Goal: Transaction & Acquisition: Purchase product/service

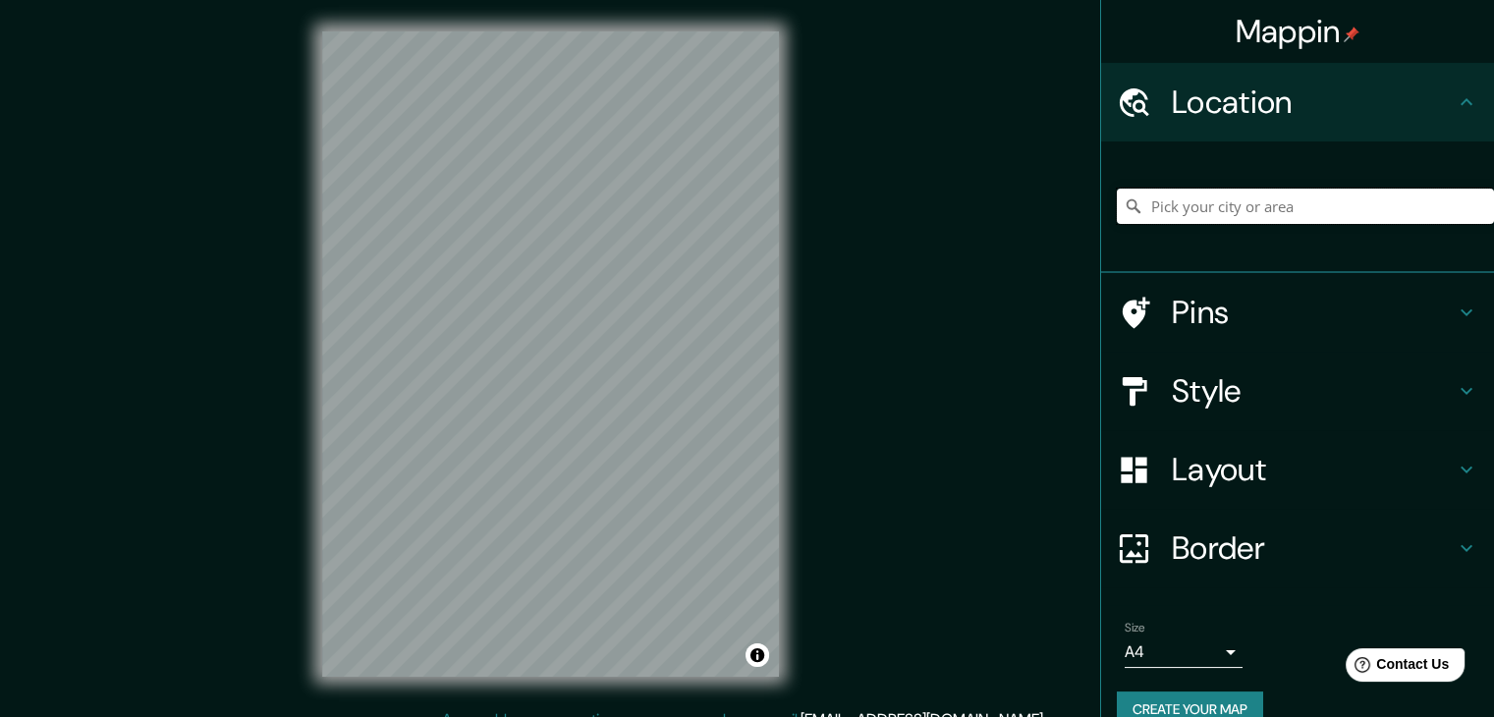
click at [1222, 204] on input "Pick your city or area" at bounding box center [1305, 206] width 377 height 35
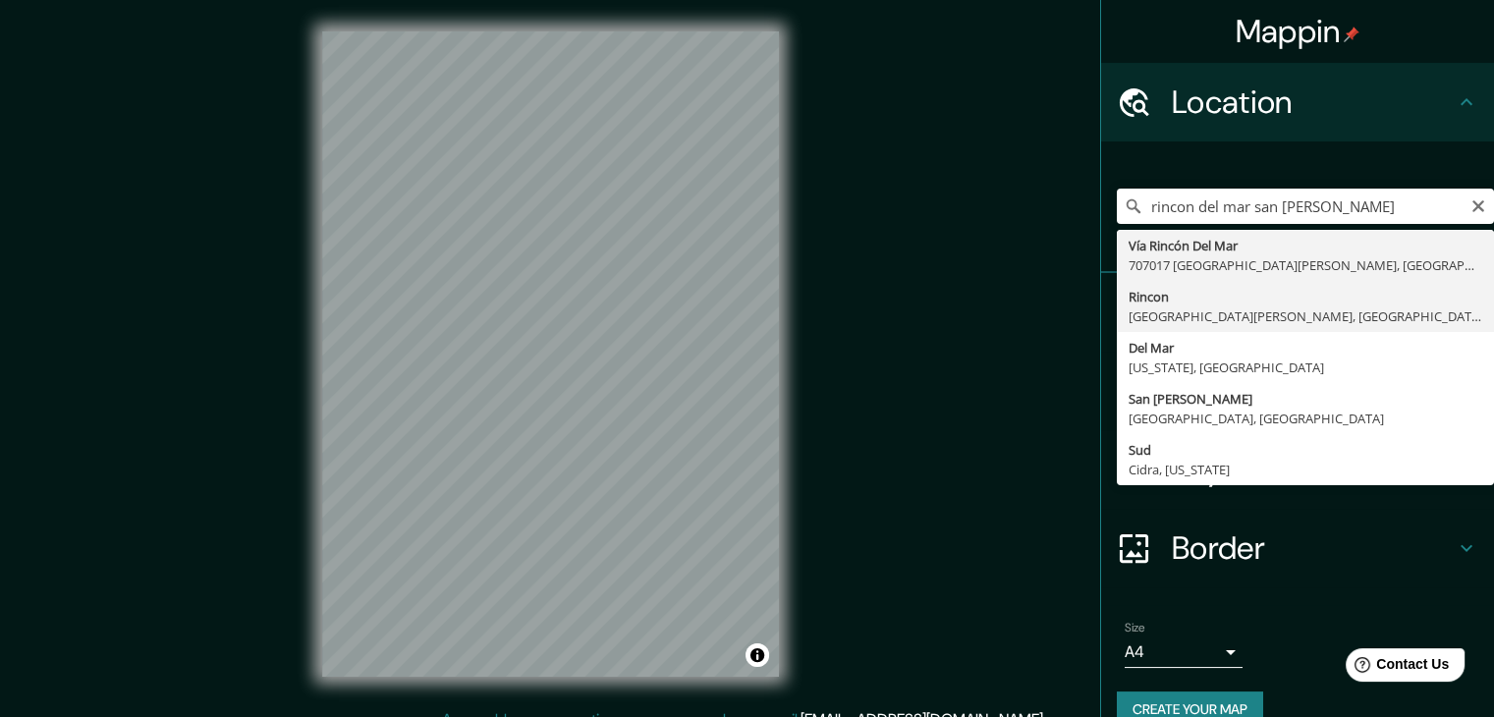
type input "Rincon, [GEOGRAPHIC_DATA][PERSON_NAME], [GEOGRAPHIC_DATA], [GEOGRAPHIC_DATA]"
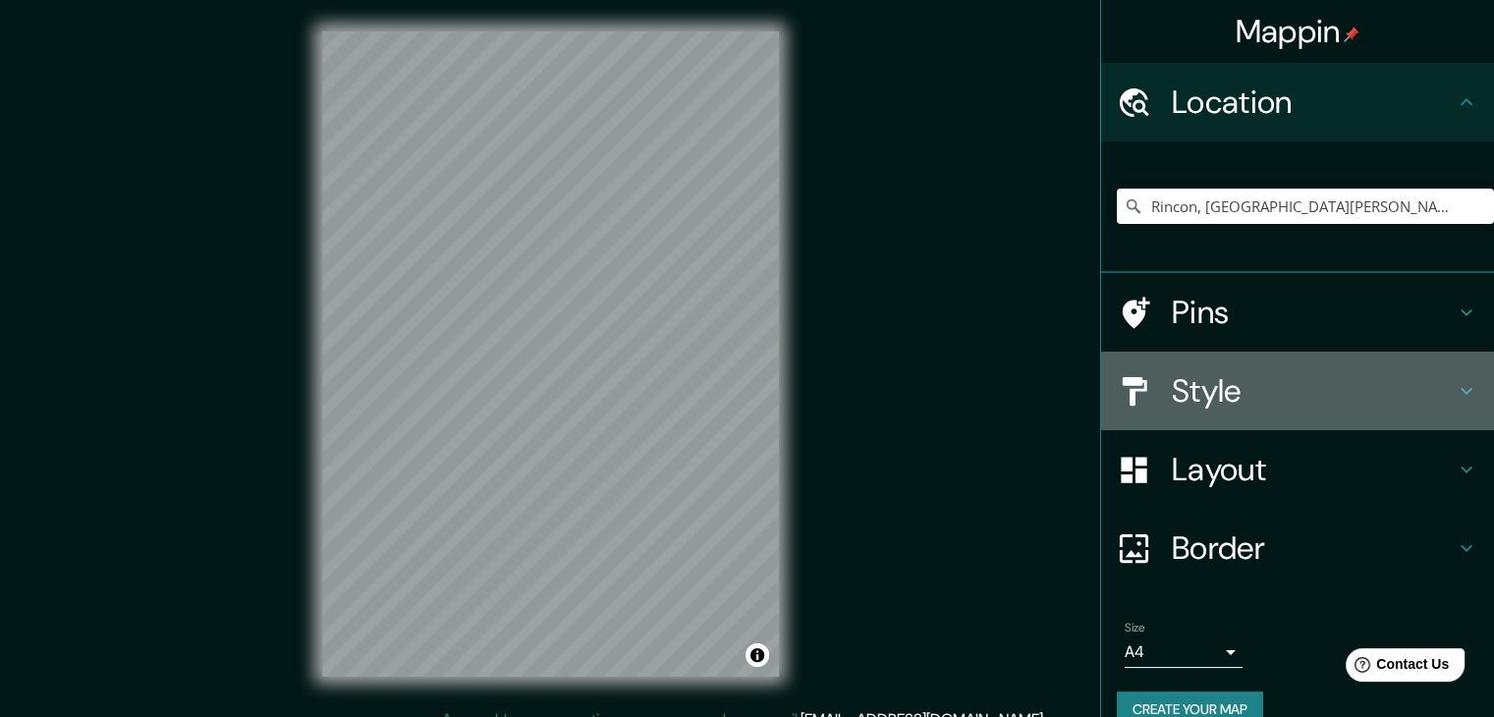
click at [1273, 385] on h4 "Style" at bounding box center [1313, 390] width 283 height 39
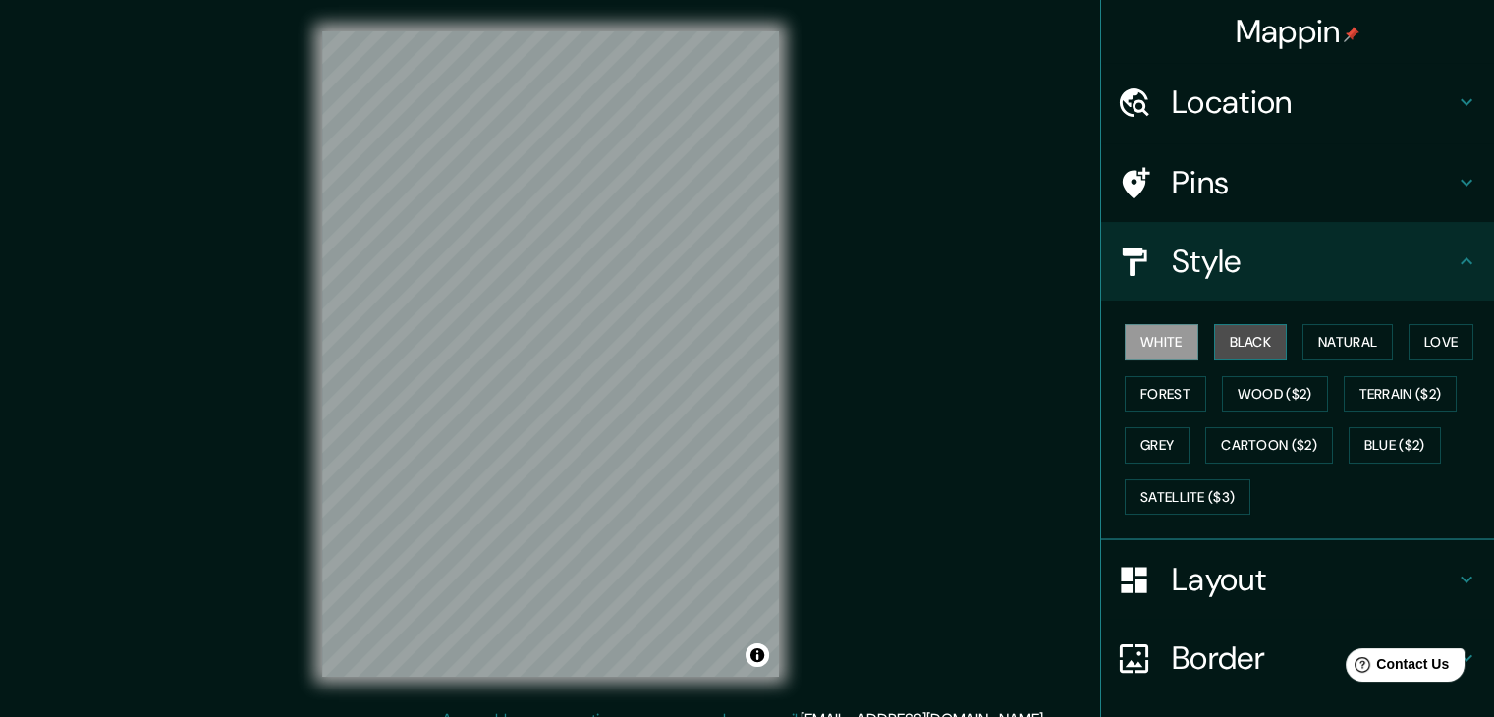
click at [1242, 342] on button "Black" at bounding box center [1251, 342] width 74 height 36
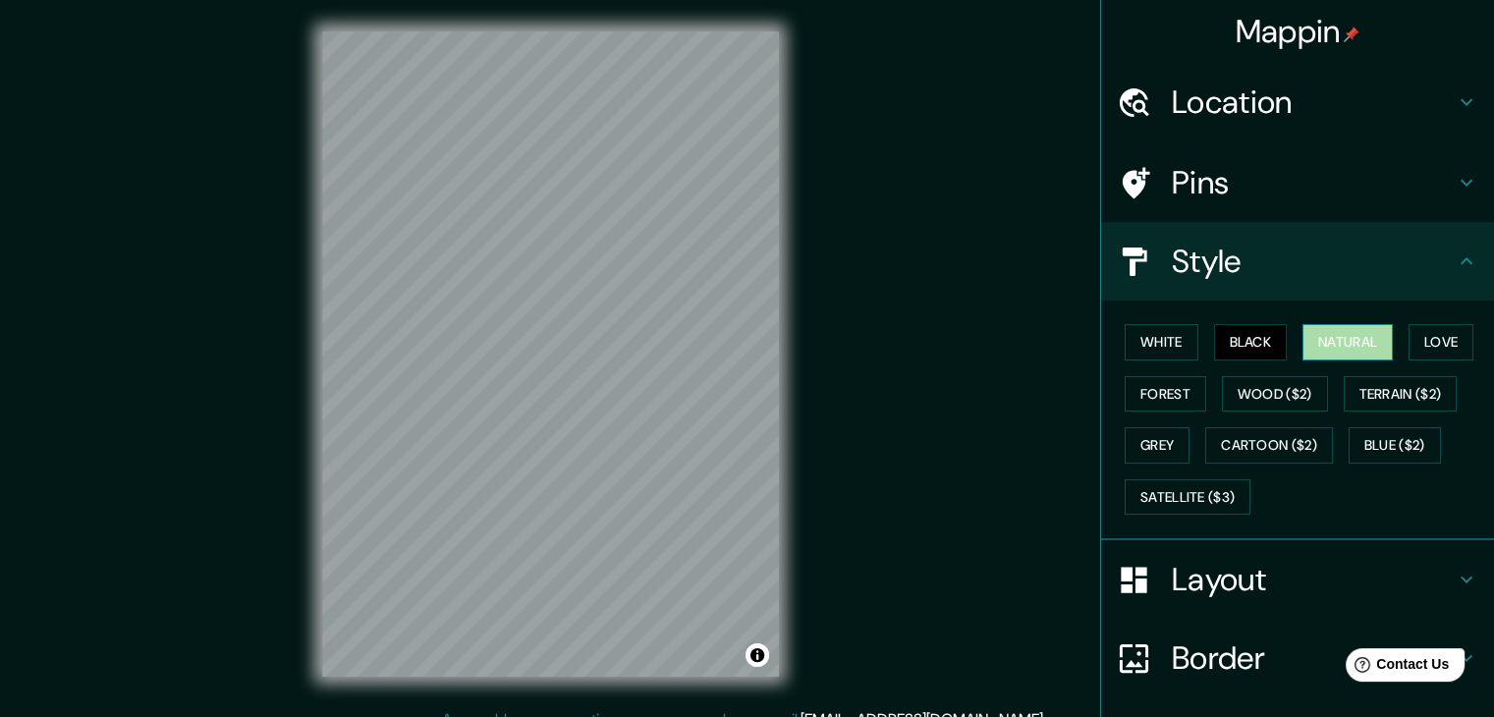
click at [1324, 345] on button "Natural" at bounding box center [1348, 342] width 90 height 36
click at [1415, 339] on button "Love" at bounding box center [1441, 342] width 65 height 36
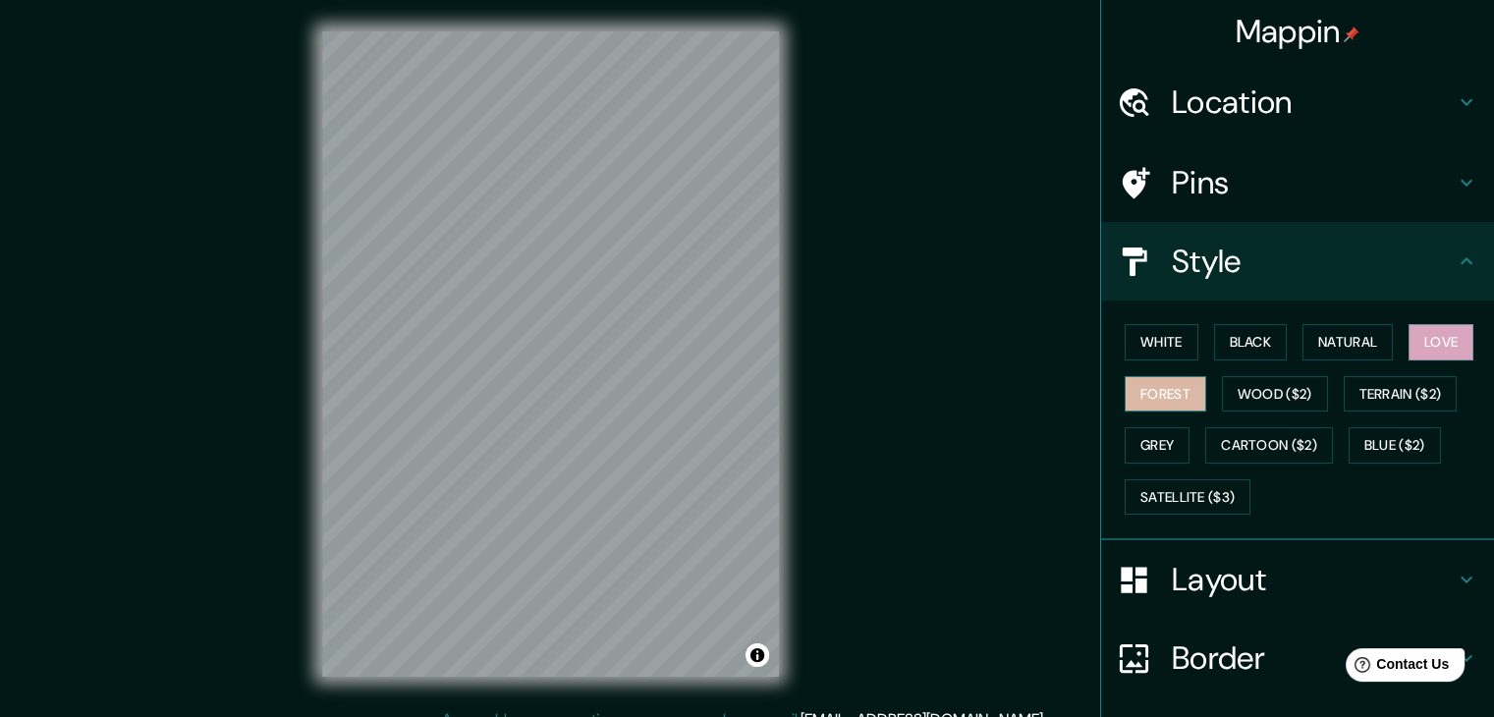
click at [1179, 387] on button "Forest" at bounding box center [1166, 394] width 82 height 36
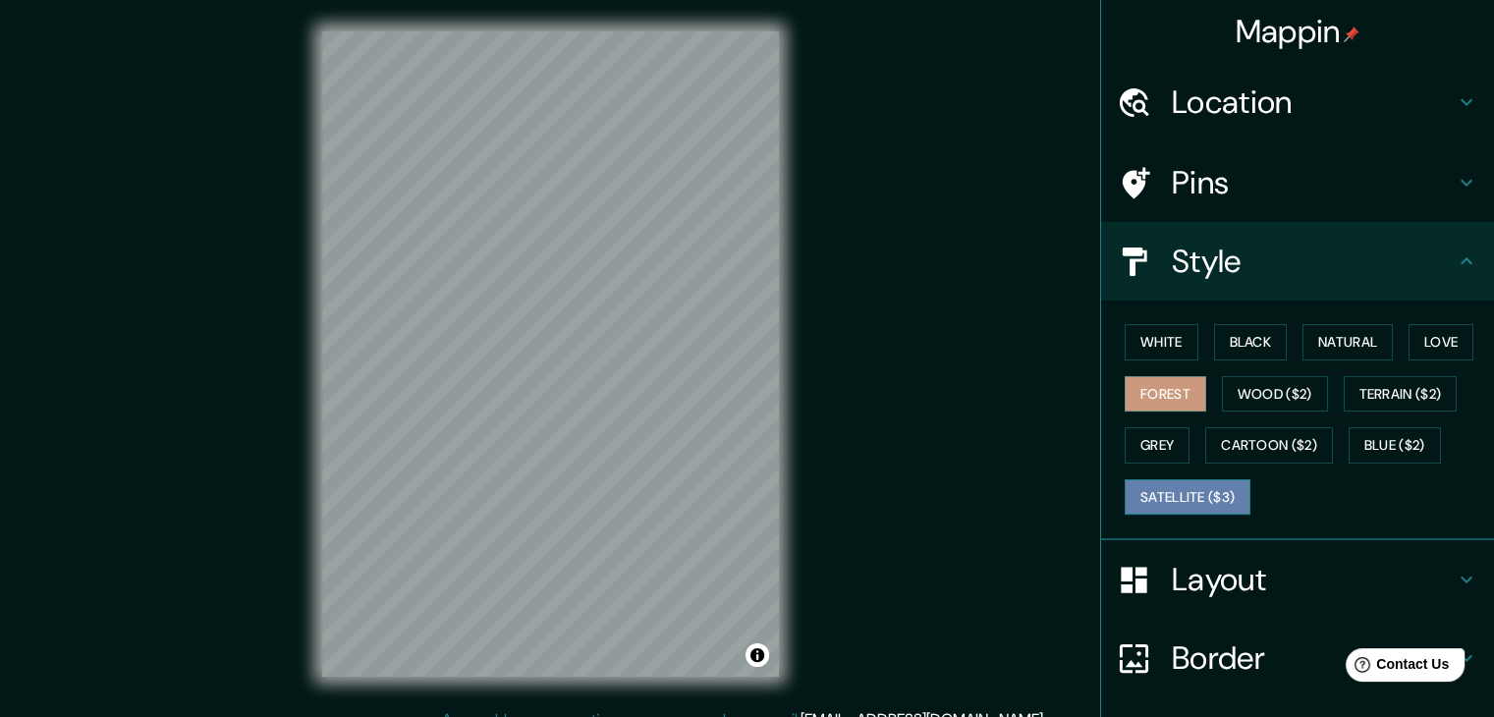
click at [1188, 496] on button "Satellite ($3)" at bounding box center [1188, 497] width 126 height 36
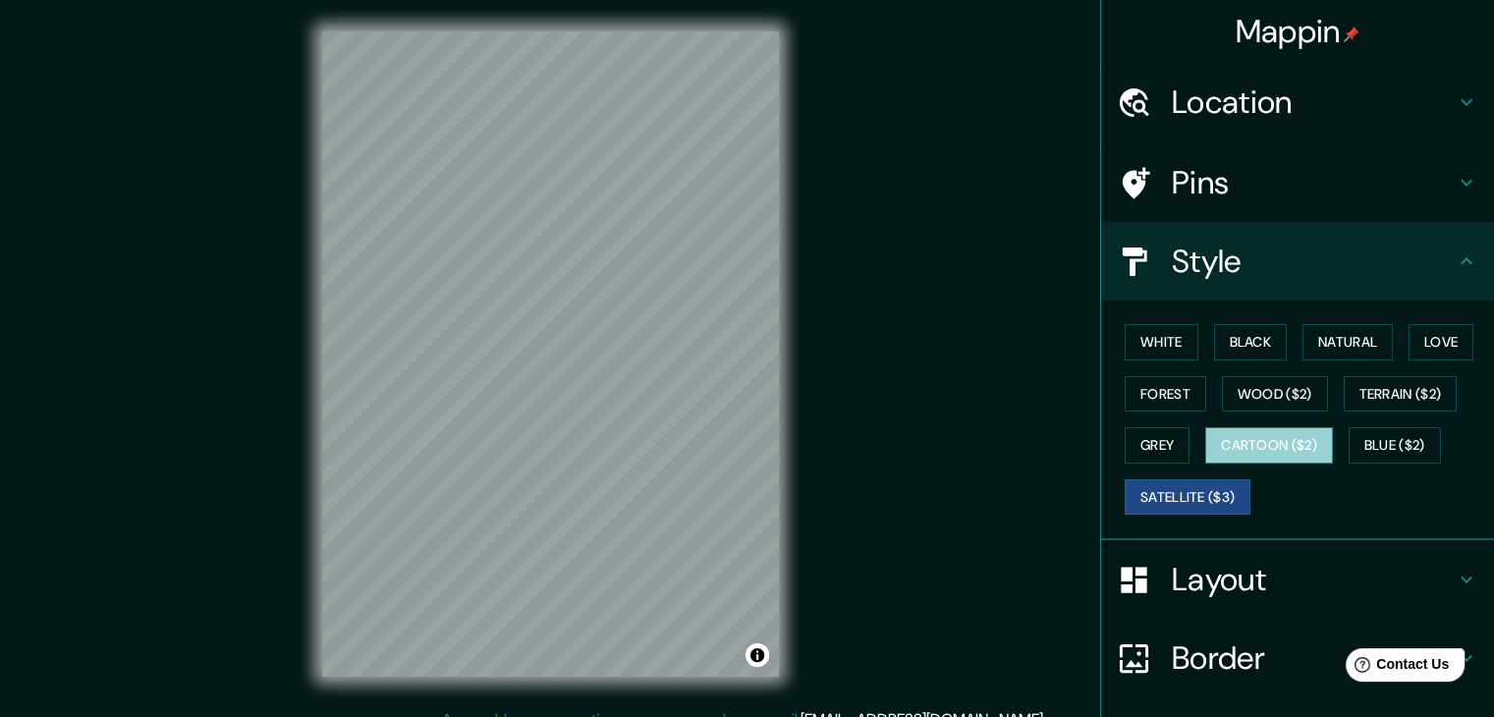
click at [1263, 453] on button "Cartoon ($2)" at bounding box center [1269, 445] width 128 height 36
click at [1171, 485] on button "Satellite ($3)" at bounding box center [1188, 497] width 126 height 36
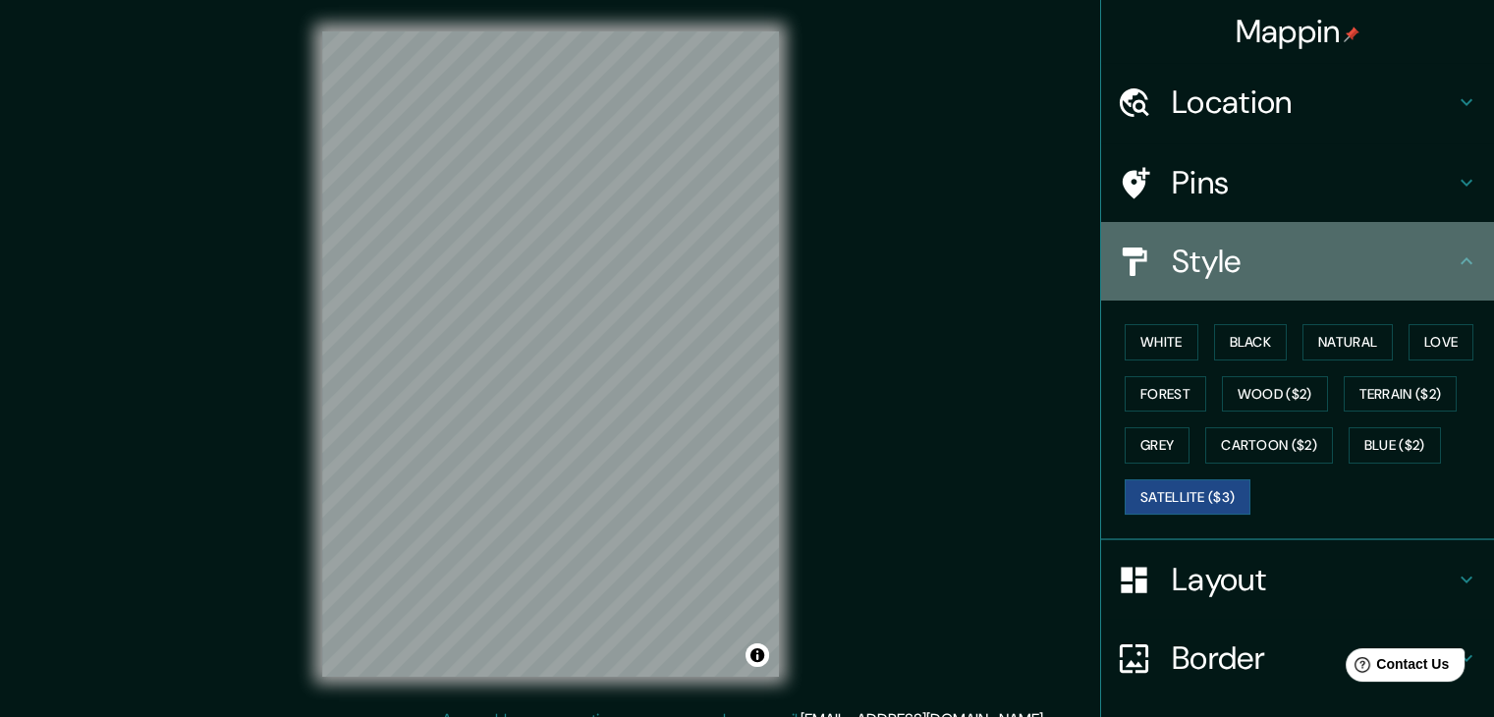
click at [1210, 260] on h4 "Style" at bounding box center [1313, 261] width 283 height 39
click at [1285, 277] on h4 "Style" at bounding box center [1313, 261] width 283 height 39
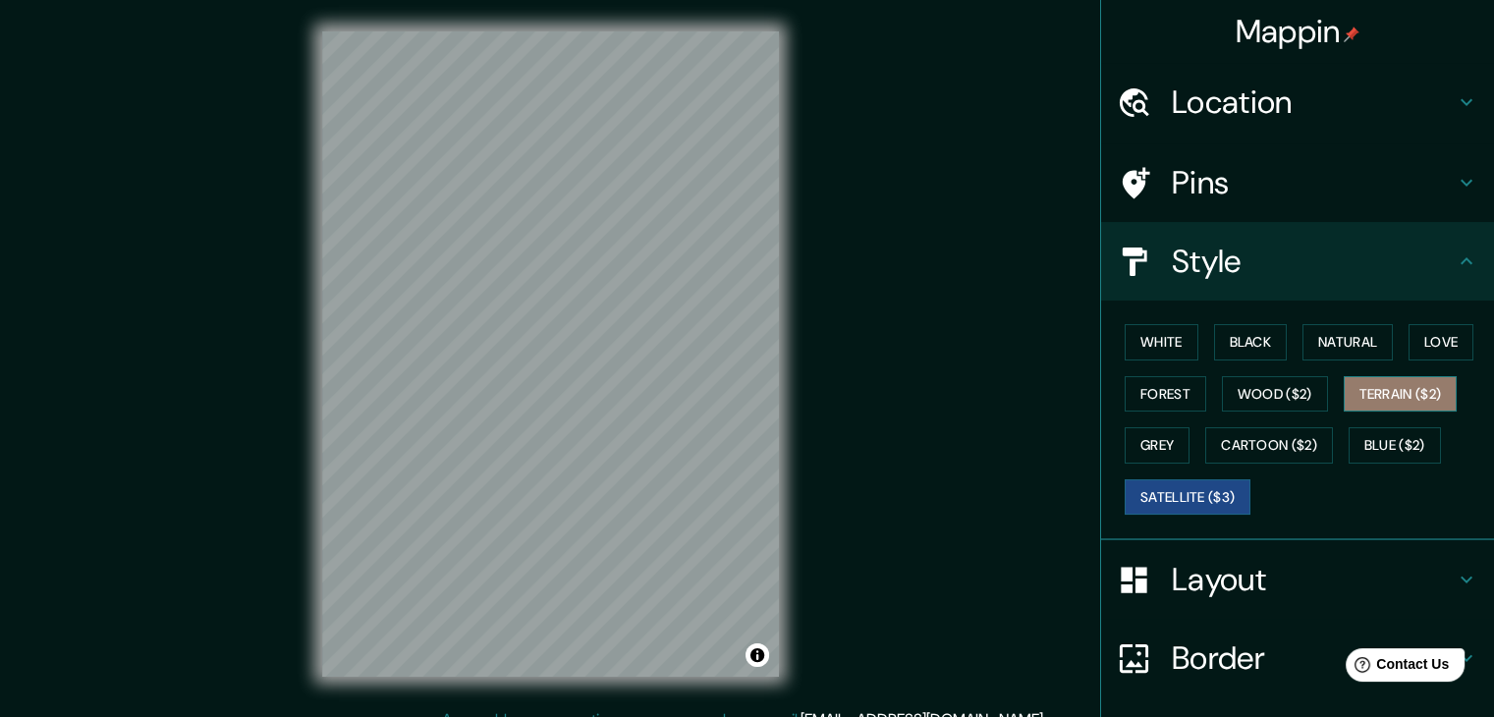
click at [1385, 395] on button "Terrain ($2)" at bounding box center [1401, 394] width 114 height 36
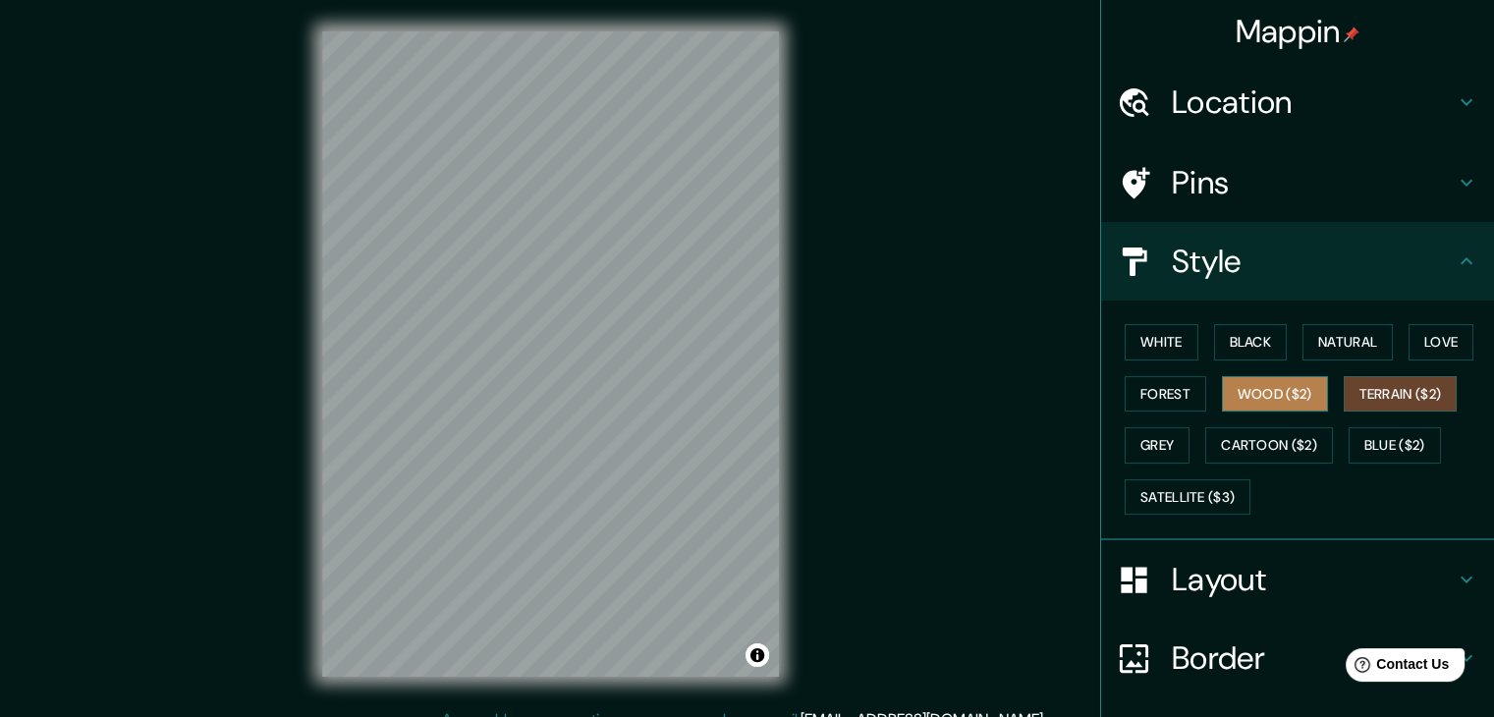
click at [1286, 386] on button "Wood ($2)" at bounding box center [1275, 394] width 106 height 36
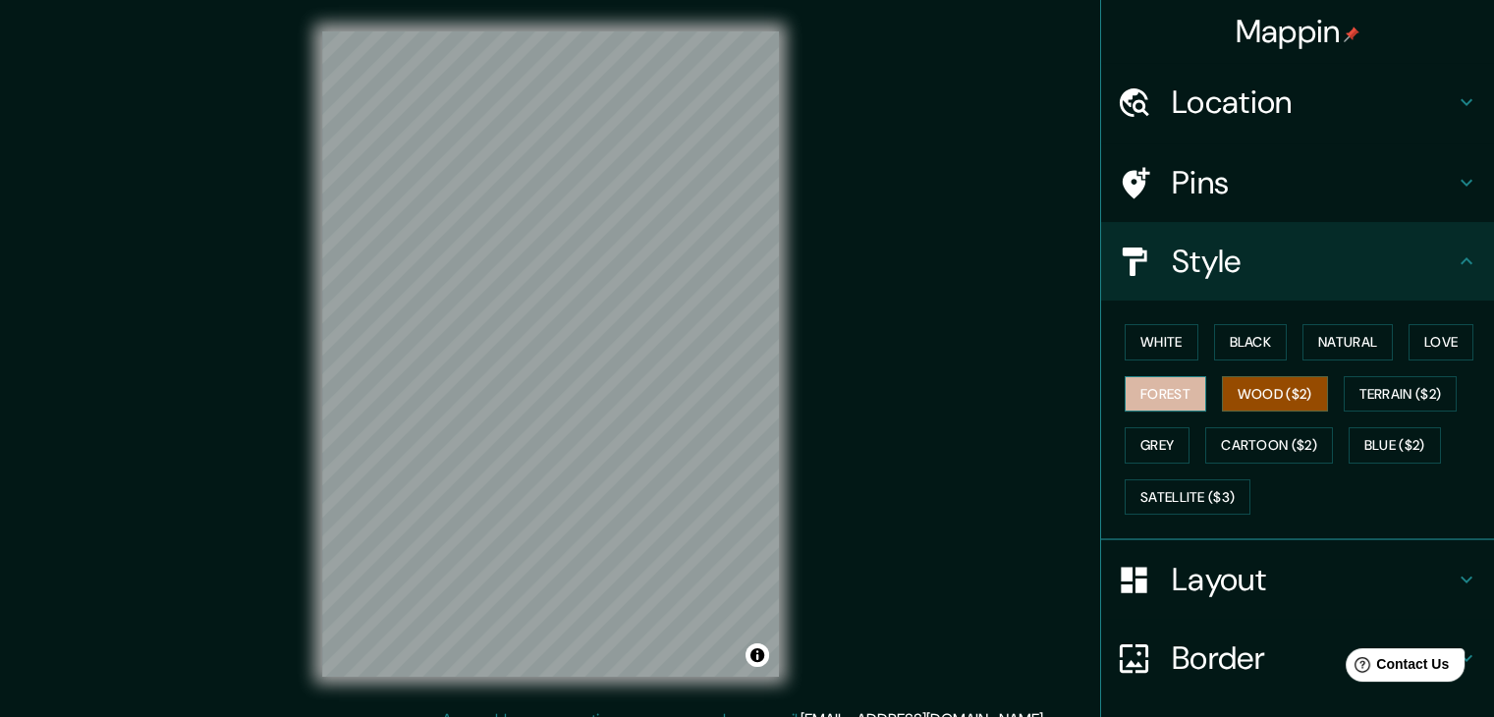
click at [1134, 393] on button "Forest" at bounding box center [1166, 394] width 82 height 36
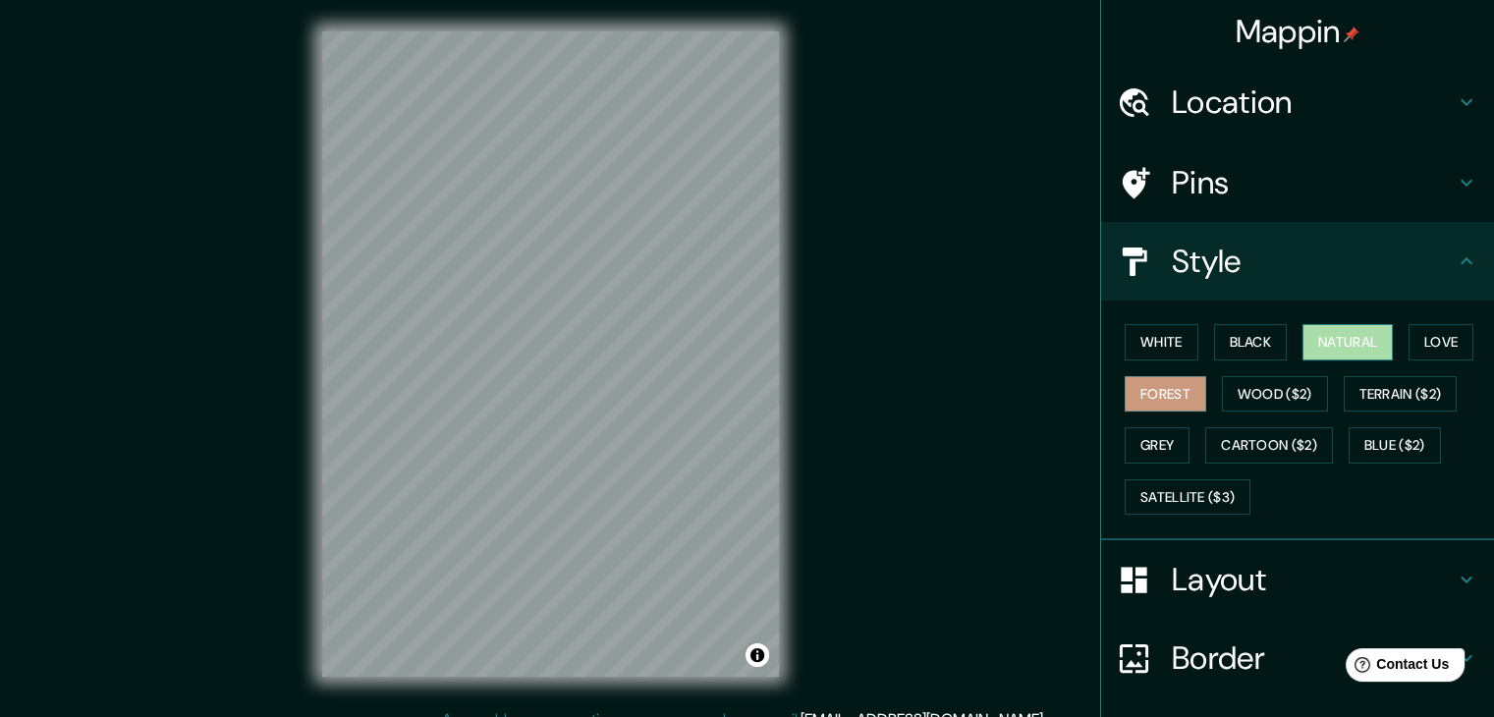
click at [1318, 344] on button "Natural" at bounding box center [1348, 342] width 90 height 36
click at [1218, 448] on button "Cartoon ($2)" at bounding box center [1269, 445] width 128 height 36
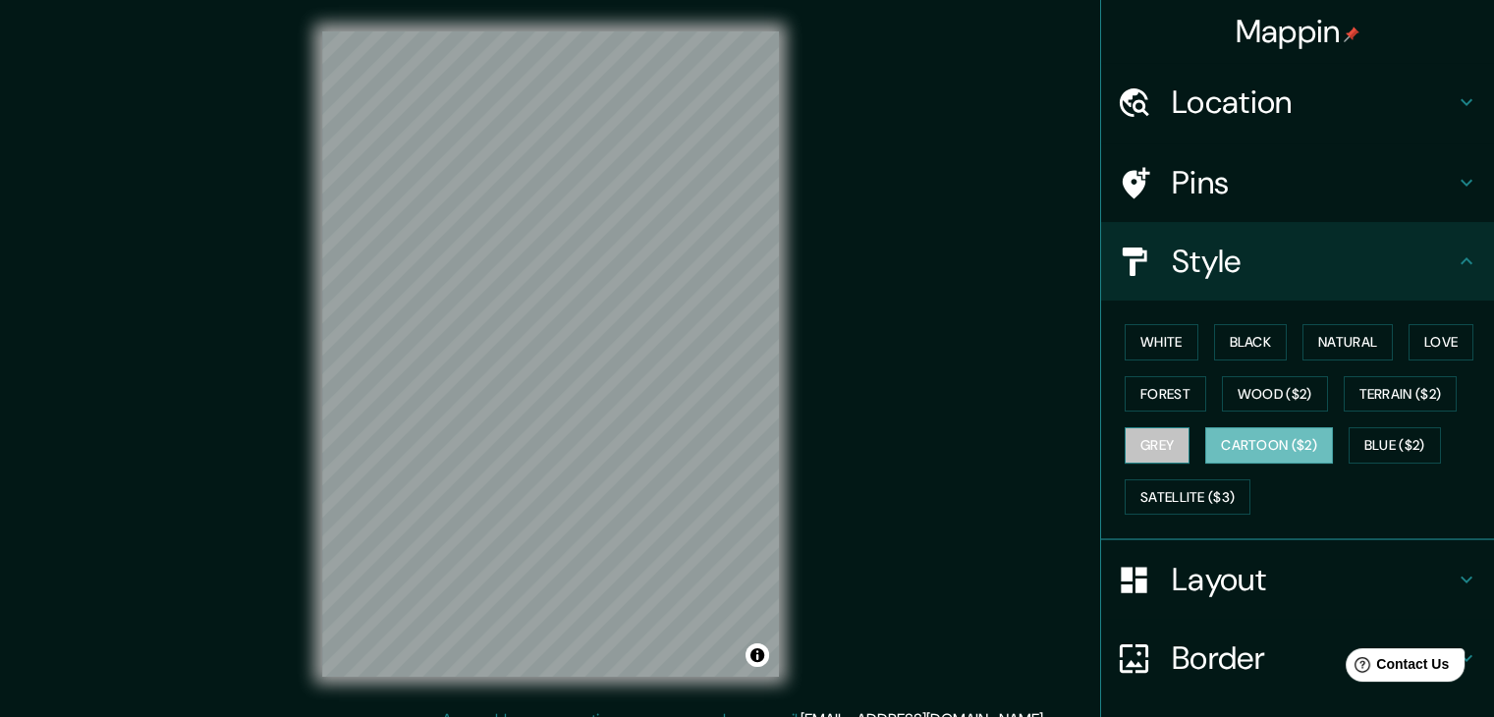
click at [1143, 441] on button "Grey" at bounding box center [1157, 445] width 65 height 36
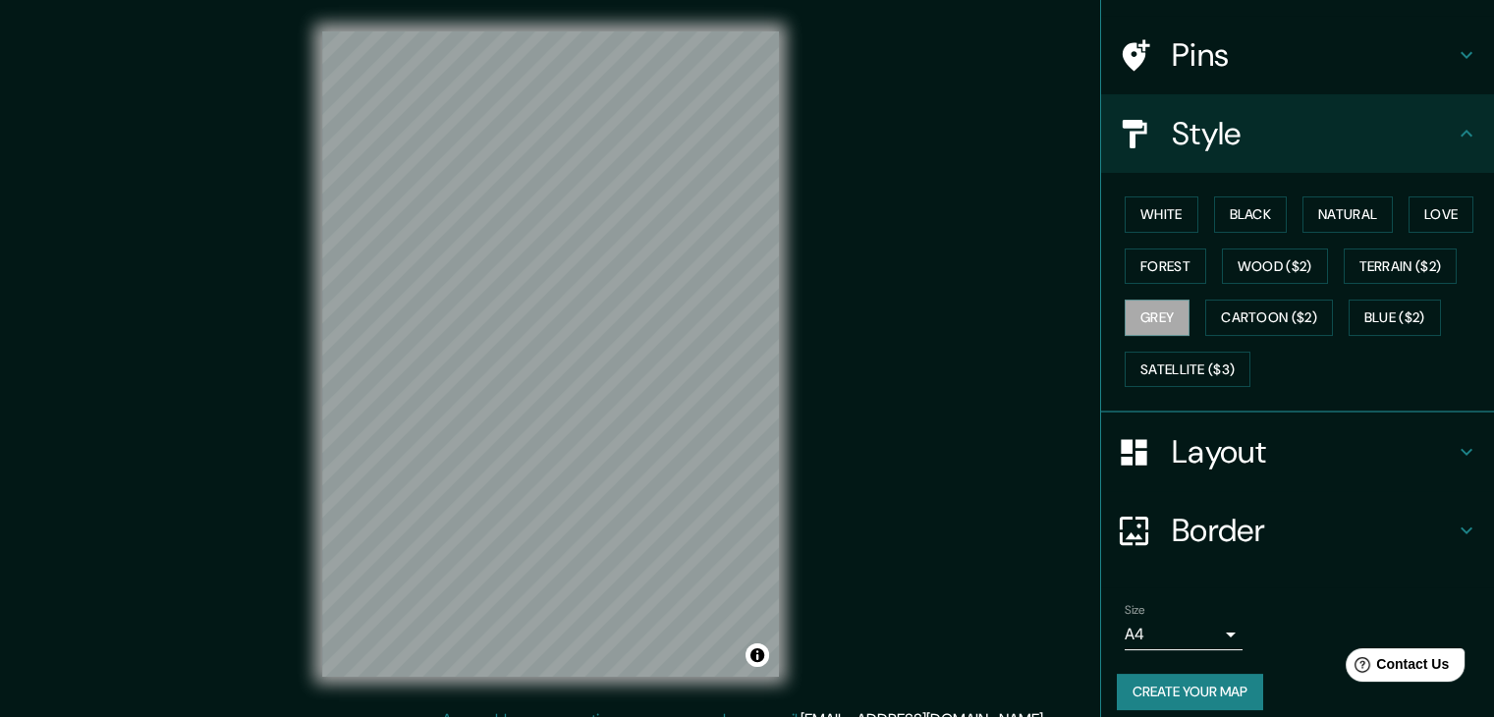
scroll to position [141, 0]
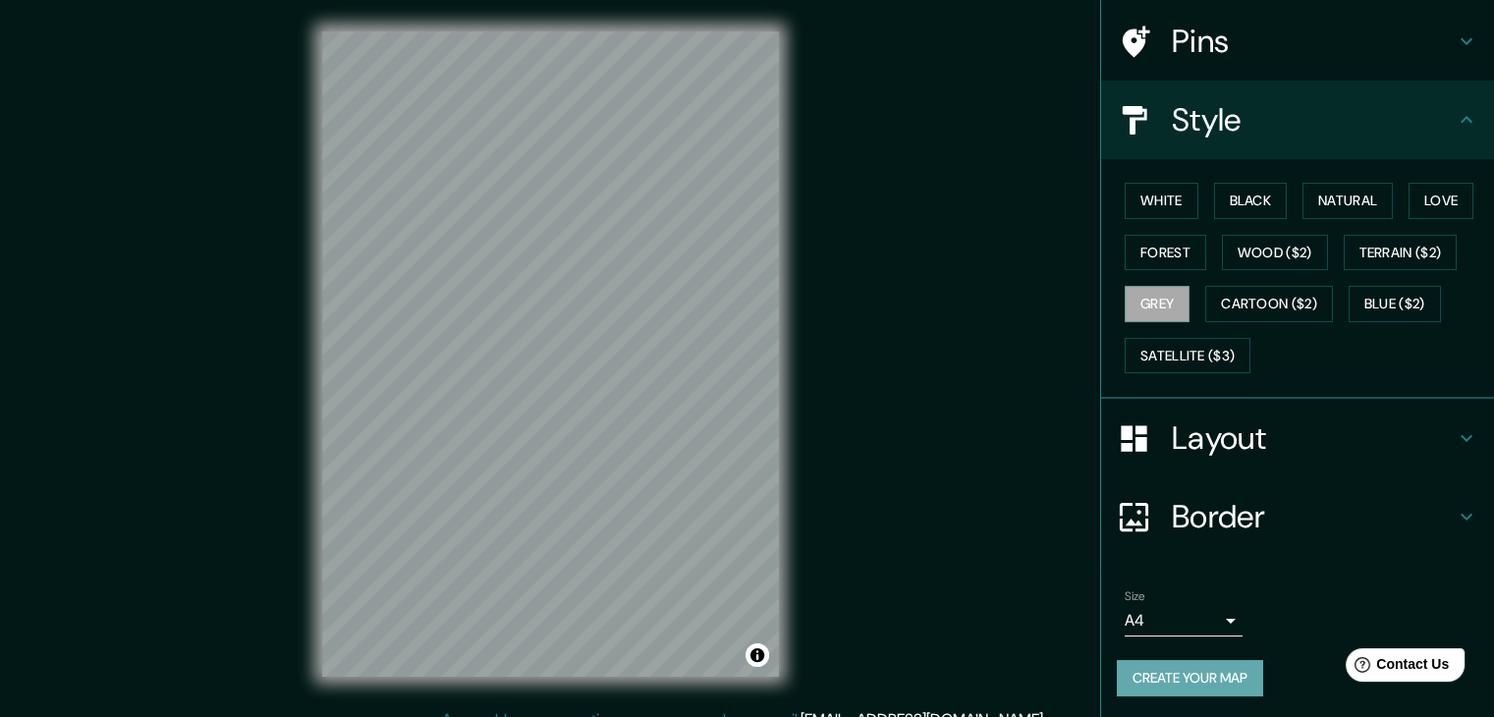
click at [1198, 673] on button "Create your map" at bounding box center [1190, 678] width 146 height 36
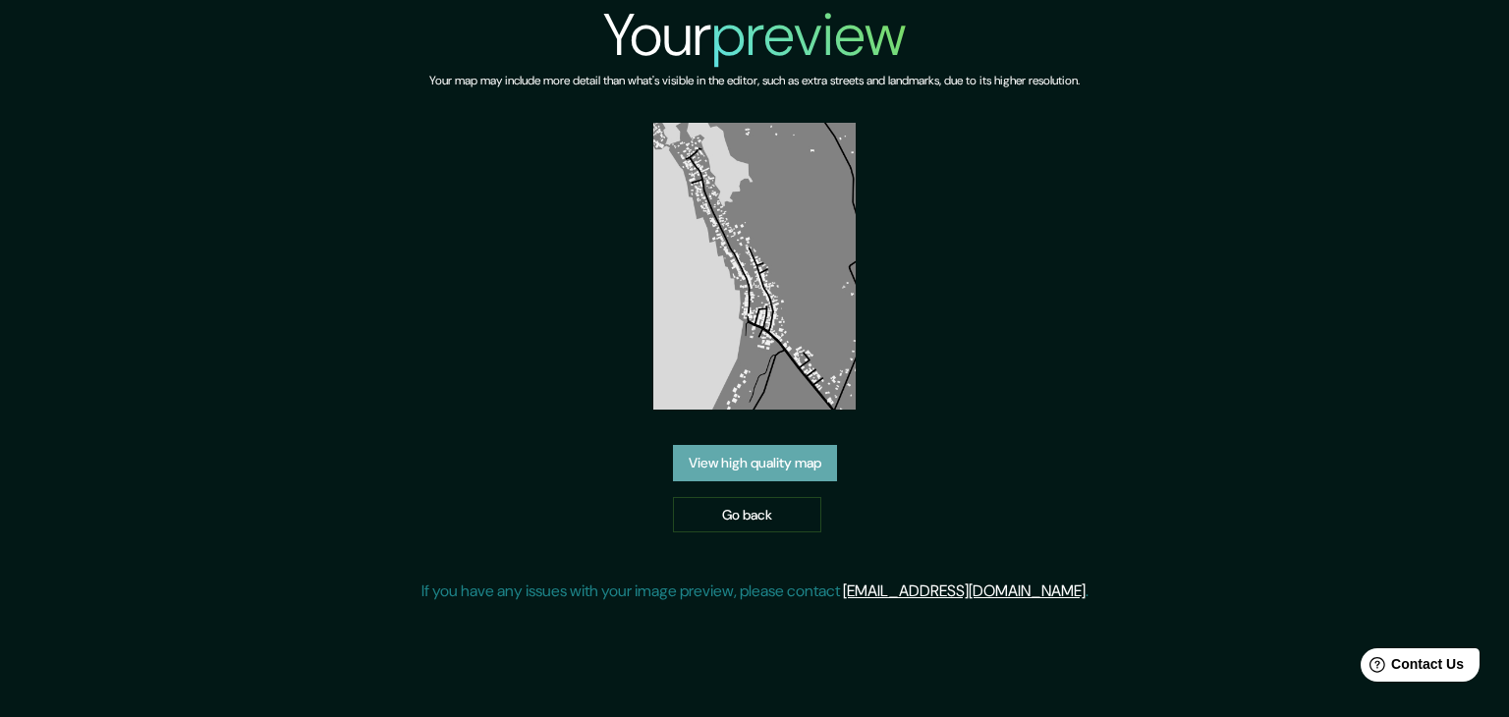
click at [800, 461] on link "View high quality map" at bounding box center [755, 463] width 164 height 36
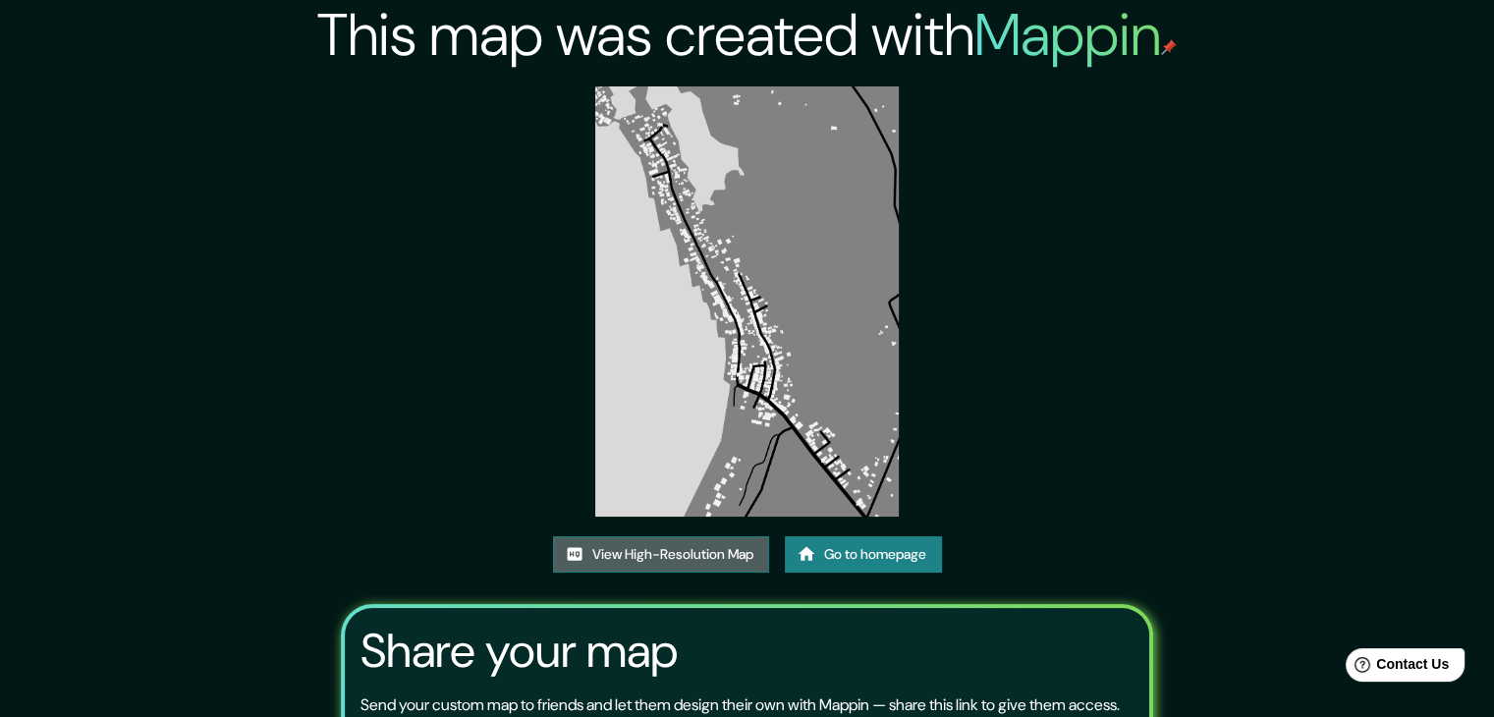
click at [737, 555] on link "View High-Resolution Map" at bounding box center [661, 554] width 216 height 36
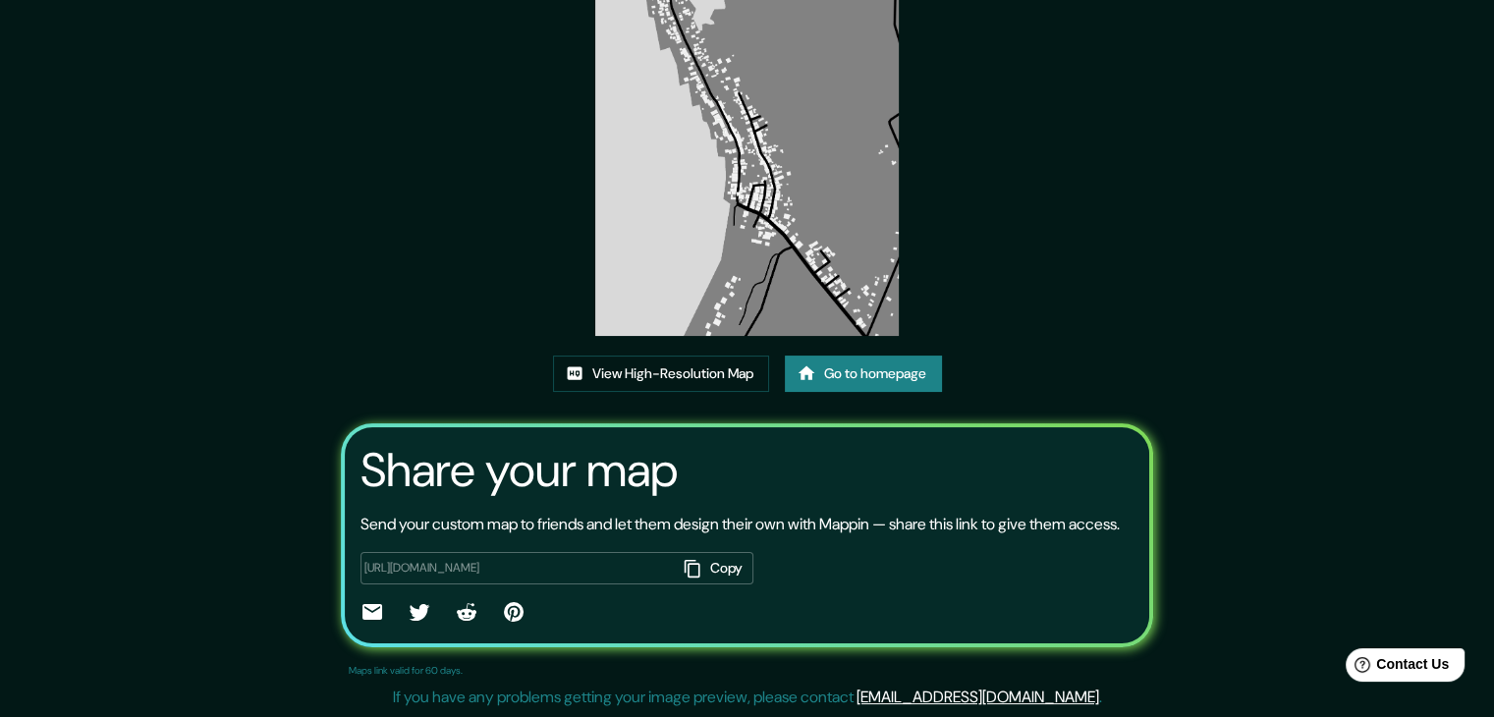
scroll to position [141, 0]
